Goal: Find specific page/section: Find specific page/section

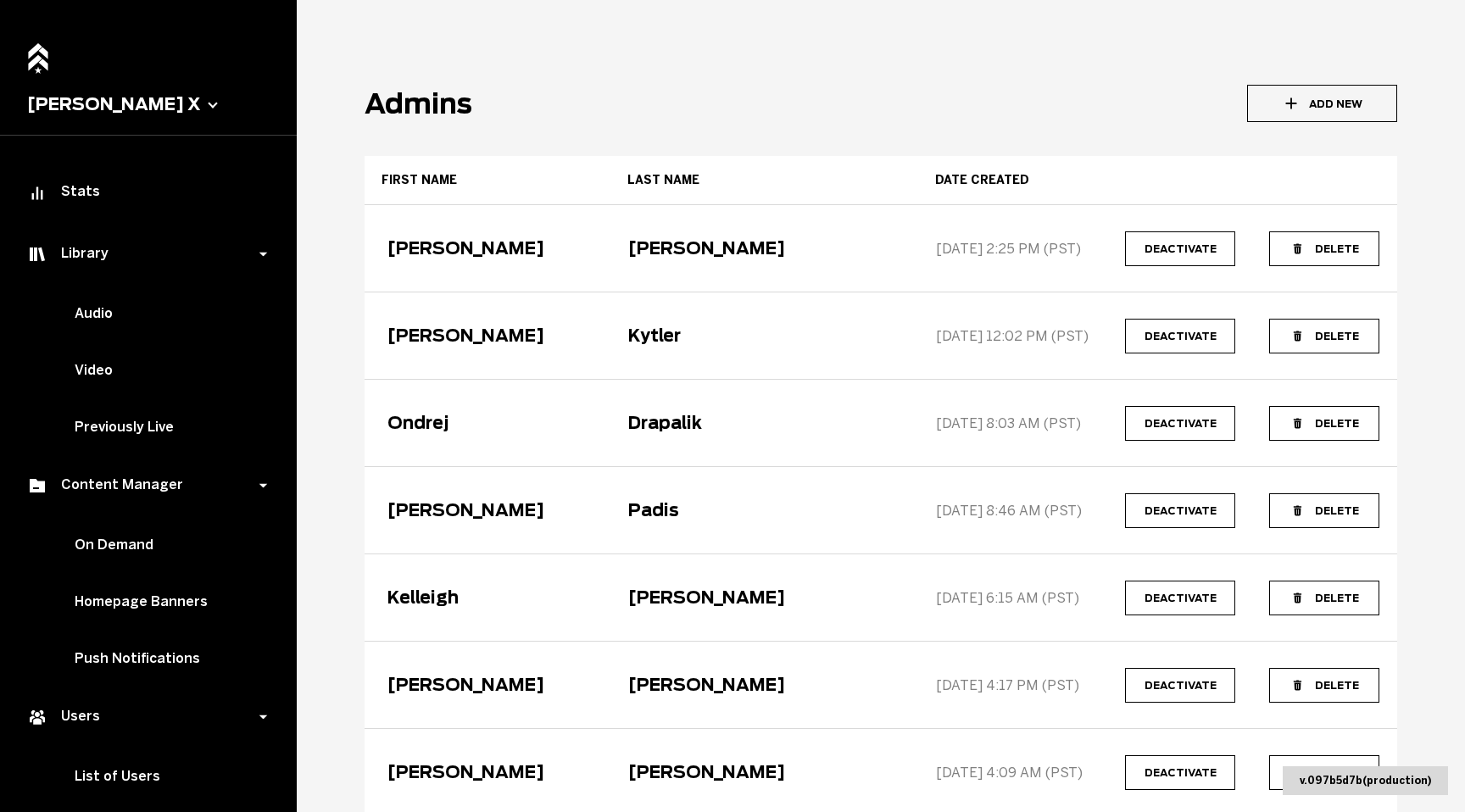
scroll to position [282, 0]
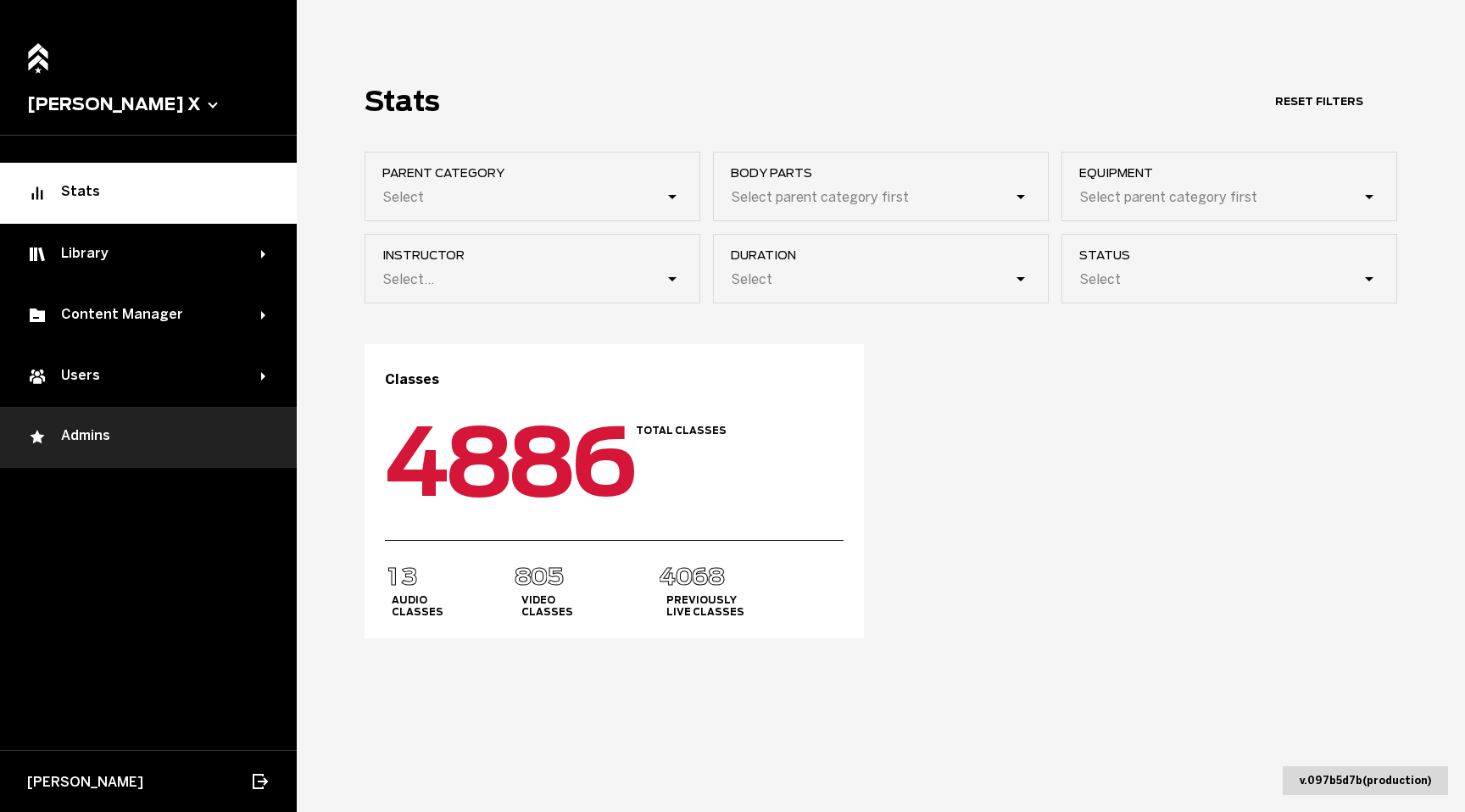
click at [117, 428] on div "Admins" at bounding box center [148, 437] width 243 height 20
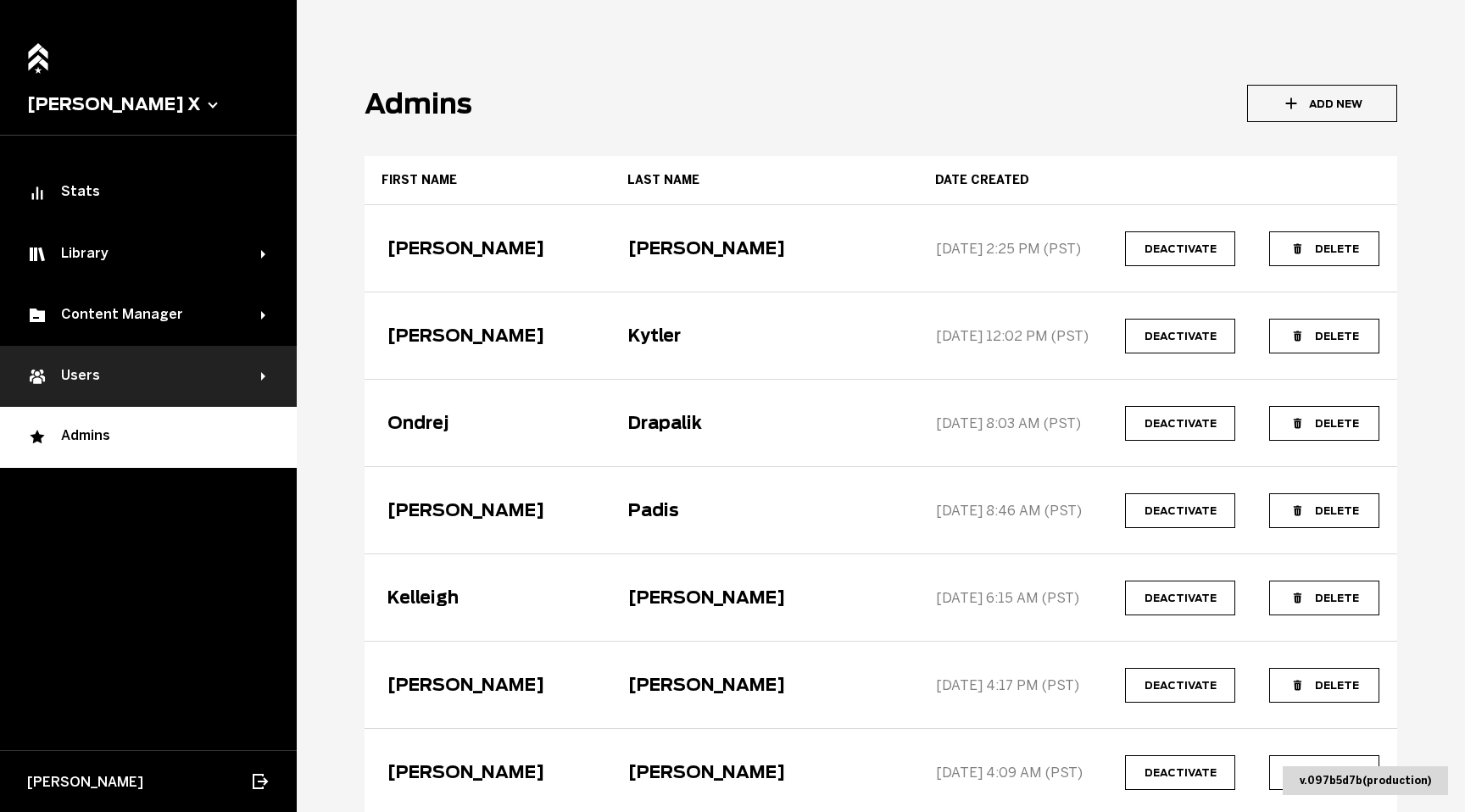
click at [52, 371] on div "Users" at bounding box center [143, 376] width 234 height 20
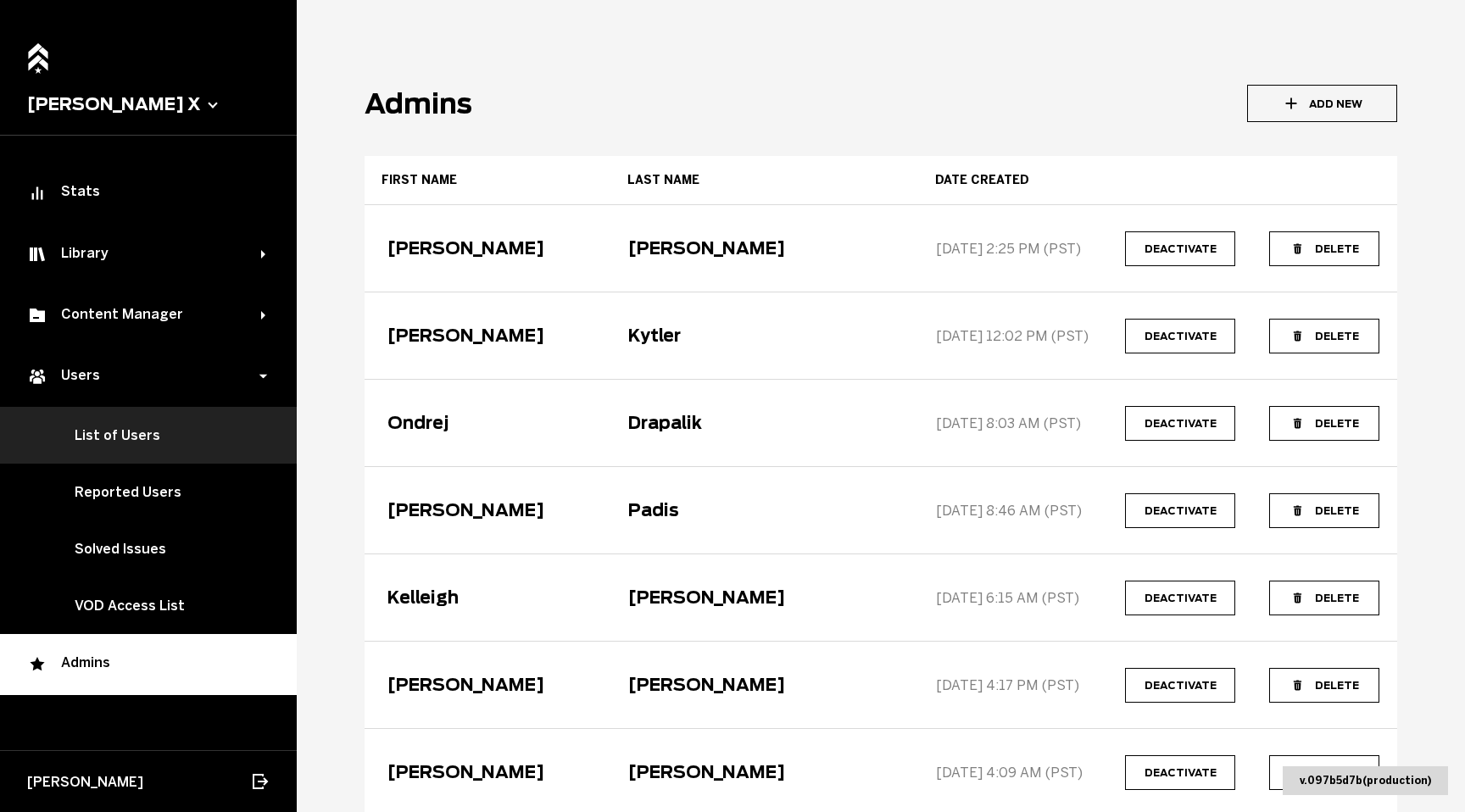
click at [109, 432] on link "List of Users" at bounding box center [149, 435] width 297 height 57
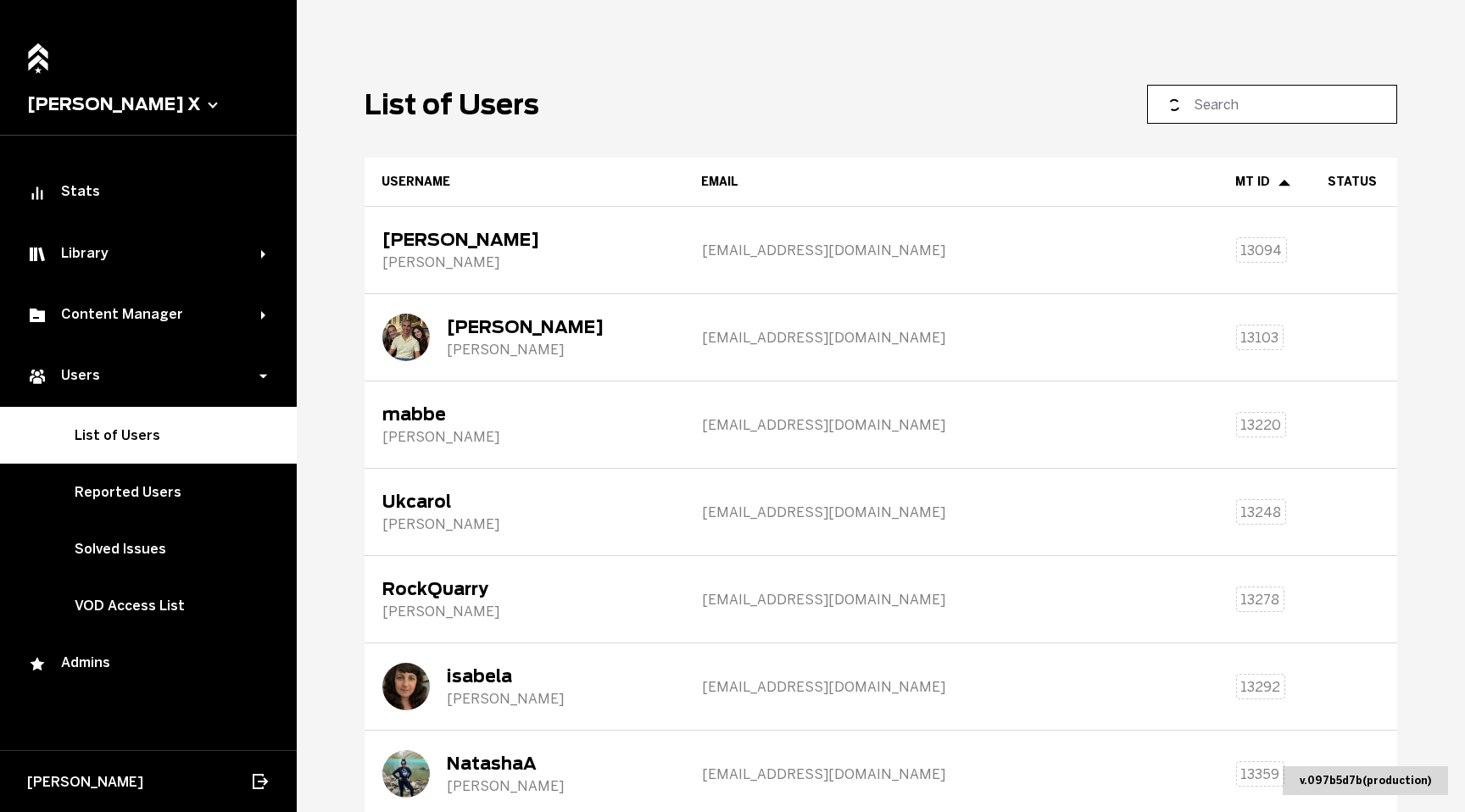
click at [1263, 105] on input at bounding box center [1278, 104] width 169 height 20
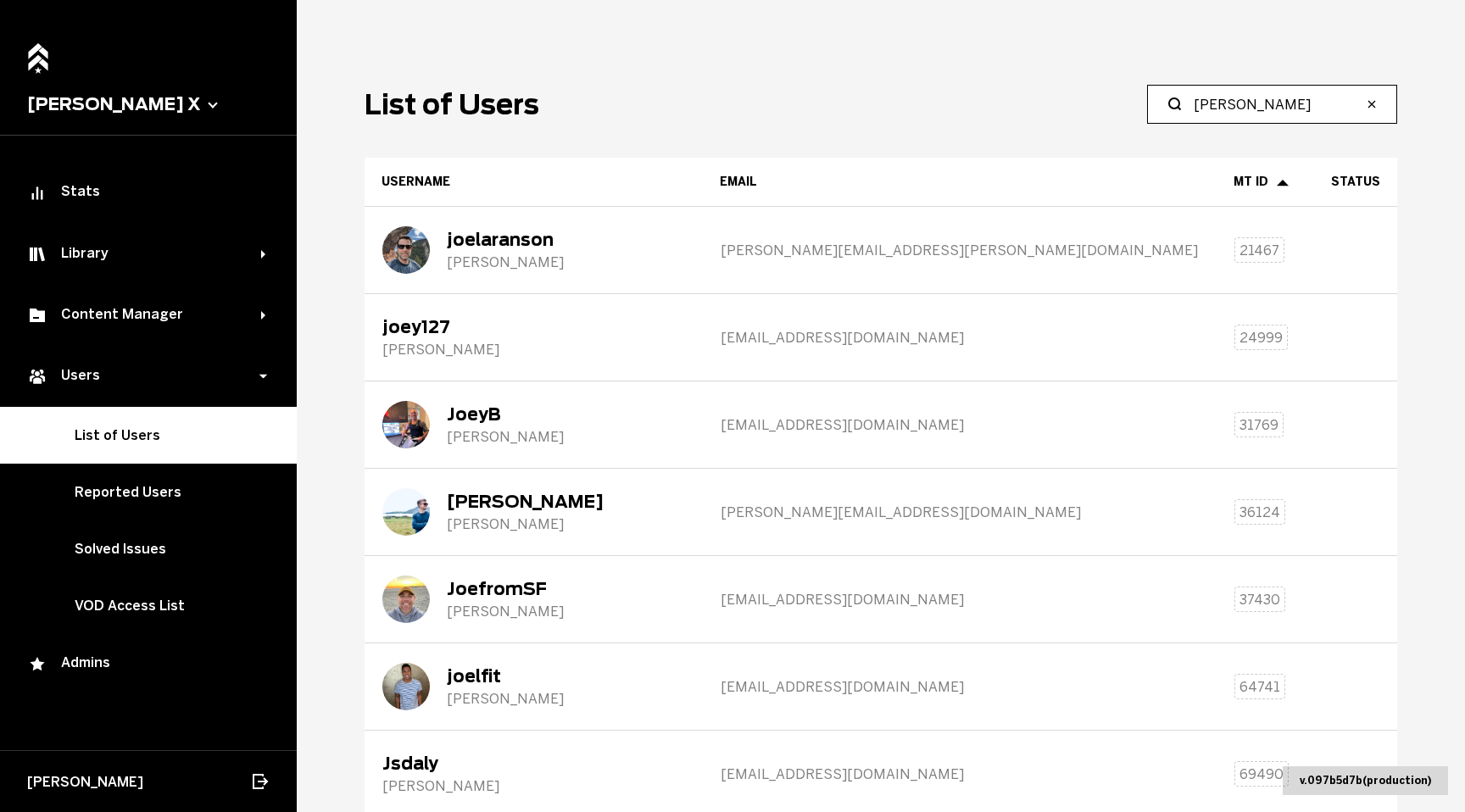
type input "kliman"
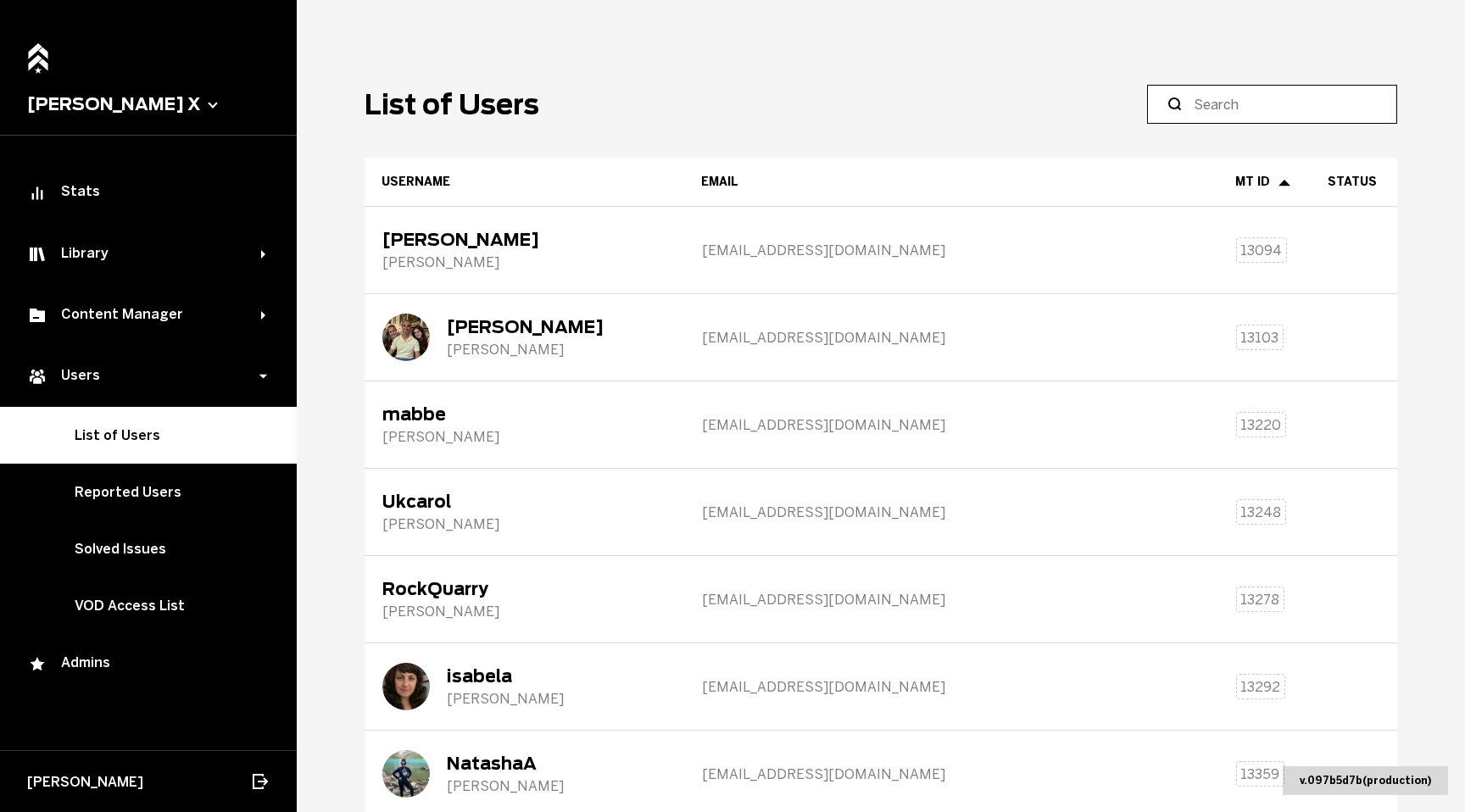
paste input "j.kliman@barrys.com"
type input "j.kliman@barrys.com"
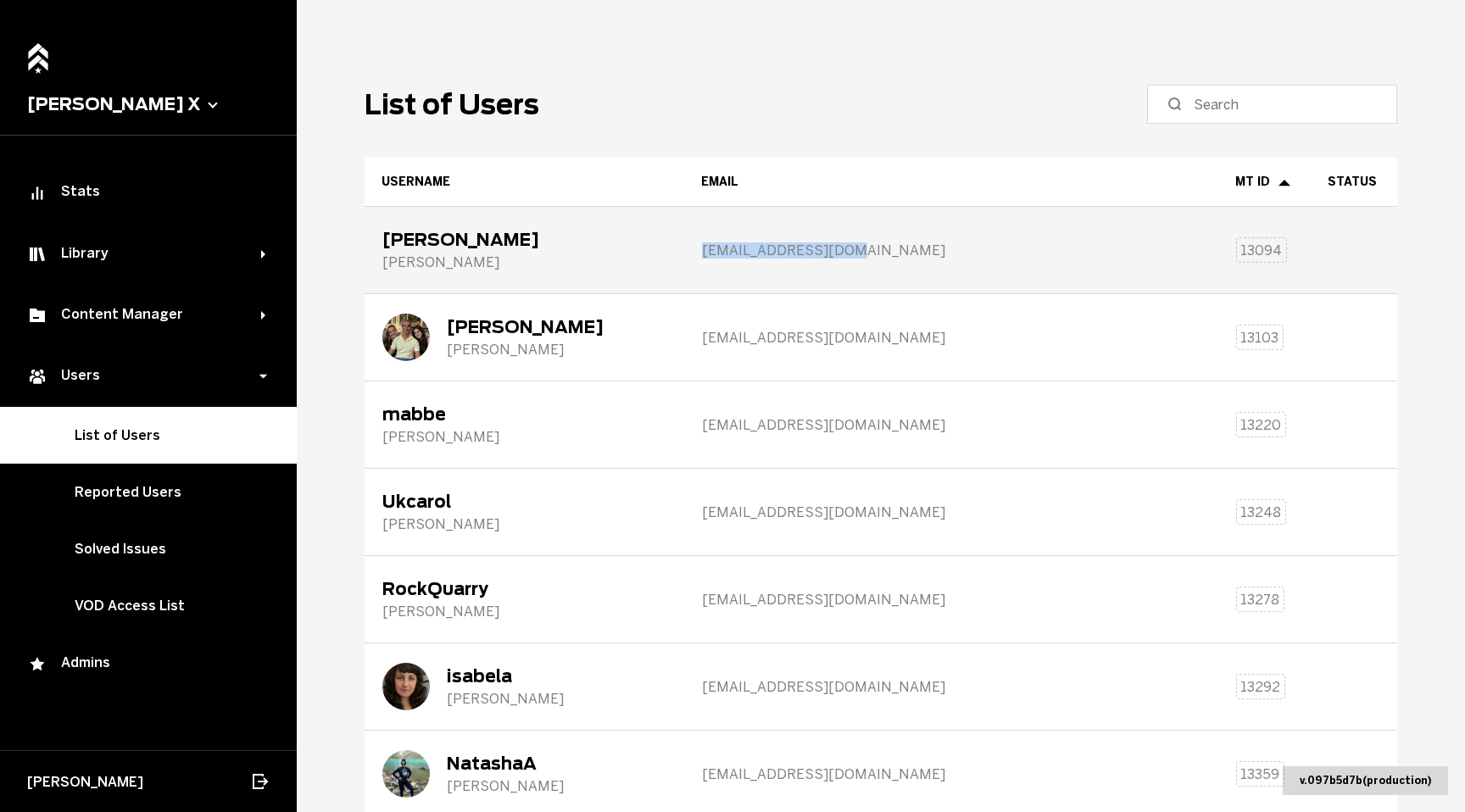
drag, startPoint x: 932, startPoint y: 253, endPoint x: 744, endPoint y: 249, distance: 188.0
click at [744, 249] on div "waaronwma@gmail.com" at bounding box center [951, 249] width 532 height 84
copy span "waaronwma@gmail.com"
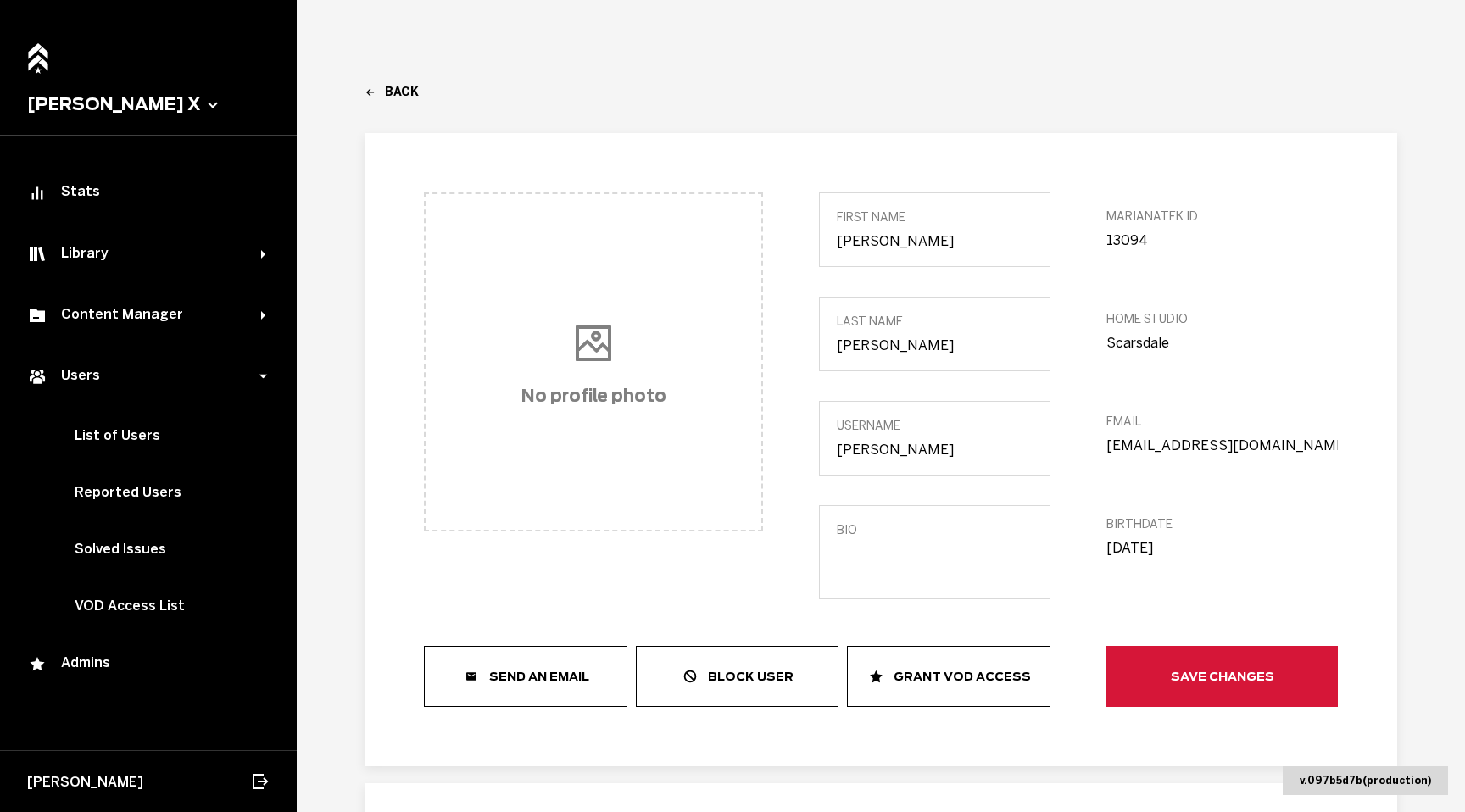
click at [1167, 443] on input "waaronwma@gmail.com" at bounding box center [1222, 446] width 231 height 16
click at [404, 89] on link "Back" at bounding box center [881, 92] width 1033 height 14
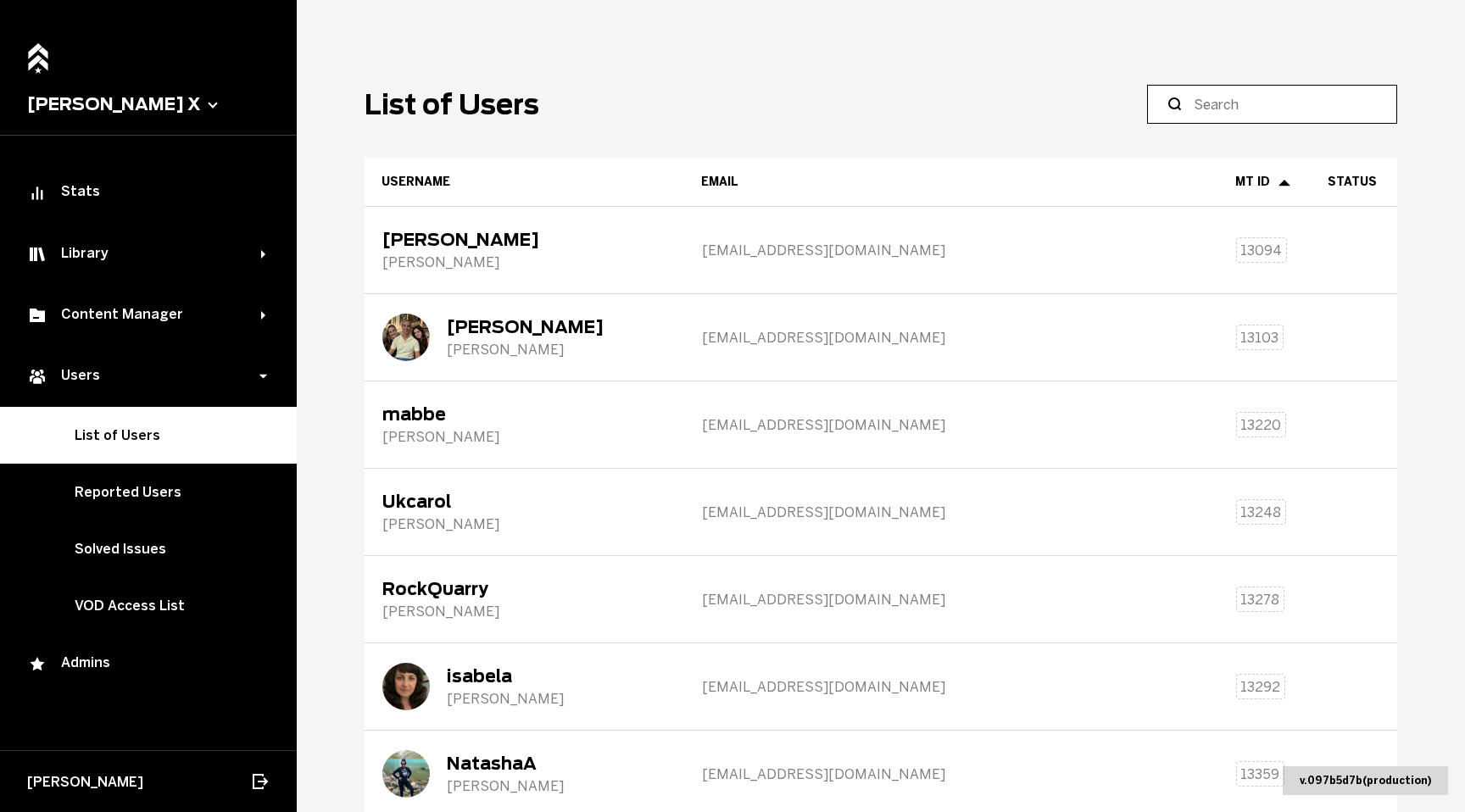
click at [1243, 110] on input at bounding box center [1278, 104] width 169 height 20
paste input "waaronwma@gmail.com"
type input "waaronwma@gmail.com"
click at [864, 78] on main "List of Users Username Email MT ID Status Wayne Wayne Aaron waaronwma@gmail.com…" at bounding box center [881, 406] width 1168 height 812
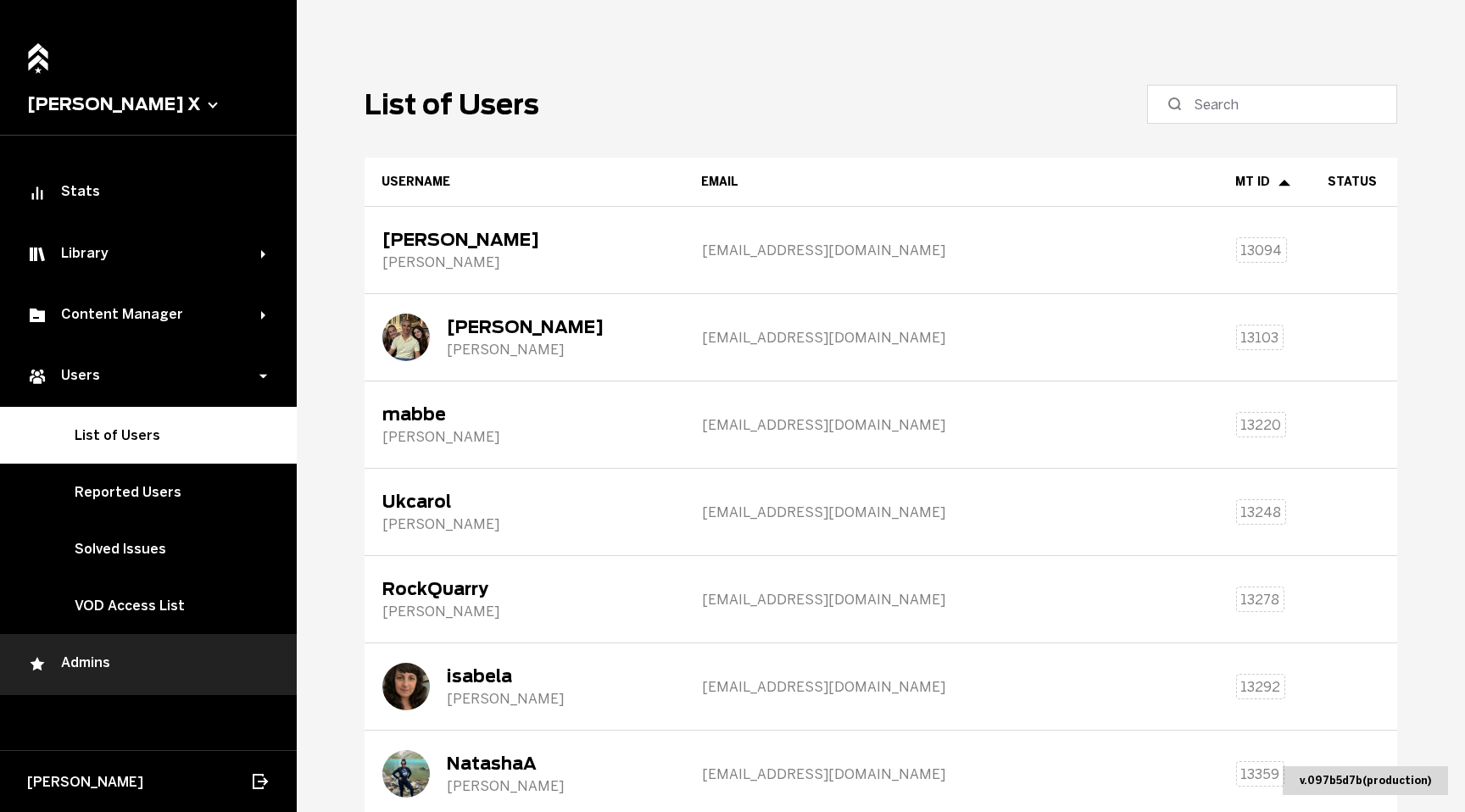
click at [105, 655] on div "Admins" at bounding box center [148, 664] width 243 height 20
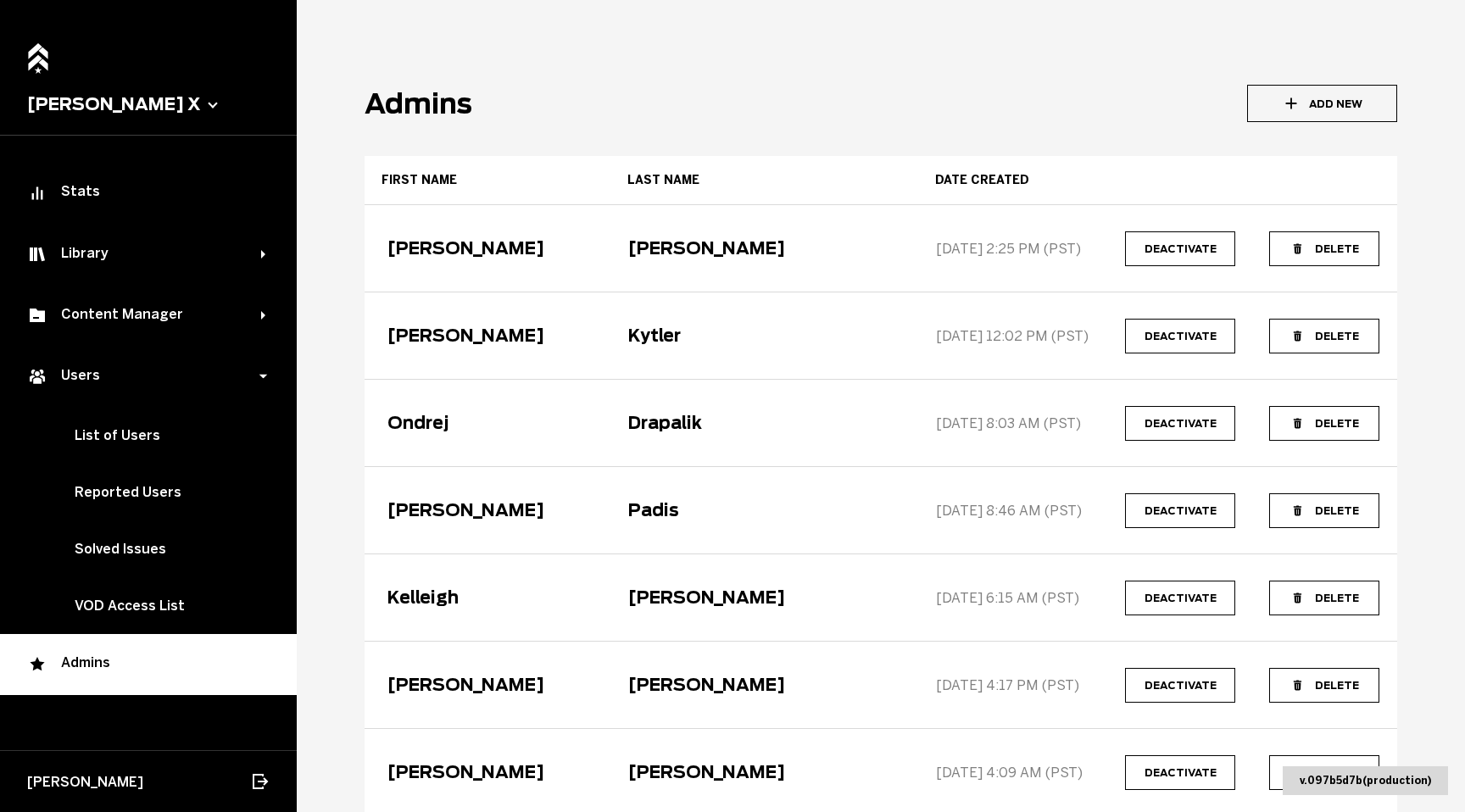
click at [453, 35] on main "Admins Add New First name Last name Date created Elena Edwards 12/1/2024, 2:25 …" at bounding box center [881, 406] width 1168 height 812
click at [362, 65] on main "Admins Add New First name Last name Date created Elena Edwards 12/1/2024, 2:25 …" at bounding box center [881, 406] width 1168 height 812
click at [350, 66] on main "Admins Add New First name Last name Date created Elena Edwards 12/1/2024, 2:25 …" at bounding box center [881, 406] width 1168 height 812
